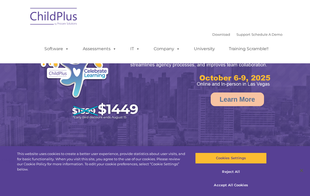
select select "MEDIUM"
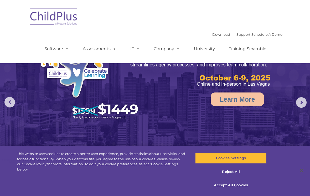
click at [297, 0] on nav "Download Support | Schedule A Demo  MENU MENU Software ChildPlus: The original…" at bounding box center [155, 31] width 310 height 63
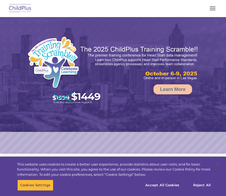
select select "MEDIUM"
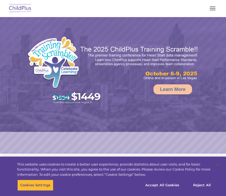
select select "MEDIUM"
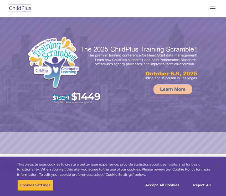
select select "MEDIUM"
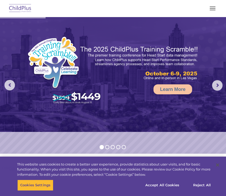
click at [216, 88] on rs-arrow at bounding box center [217, 85] width 11 height 11
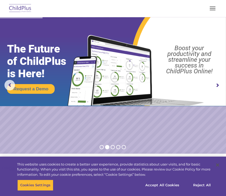
click at [212, 12] on button "button" at bounding box center [212, 8] width 11 height 8
